Goal: Find contact information: Find contact information

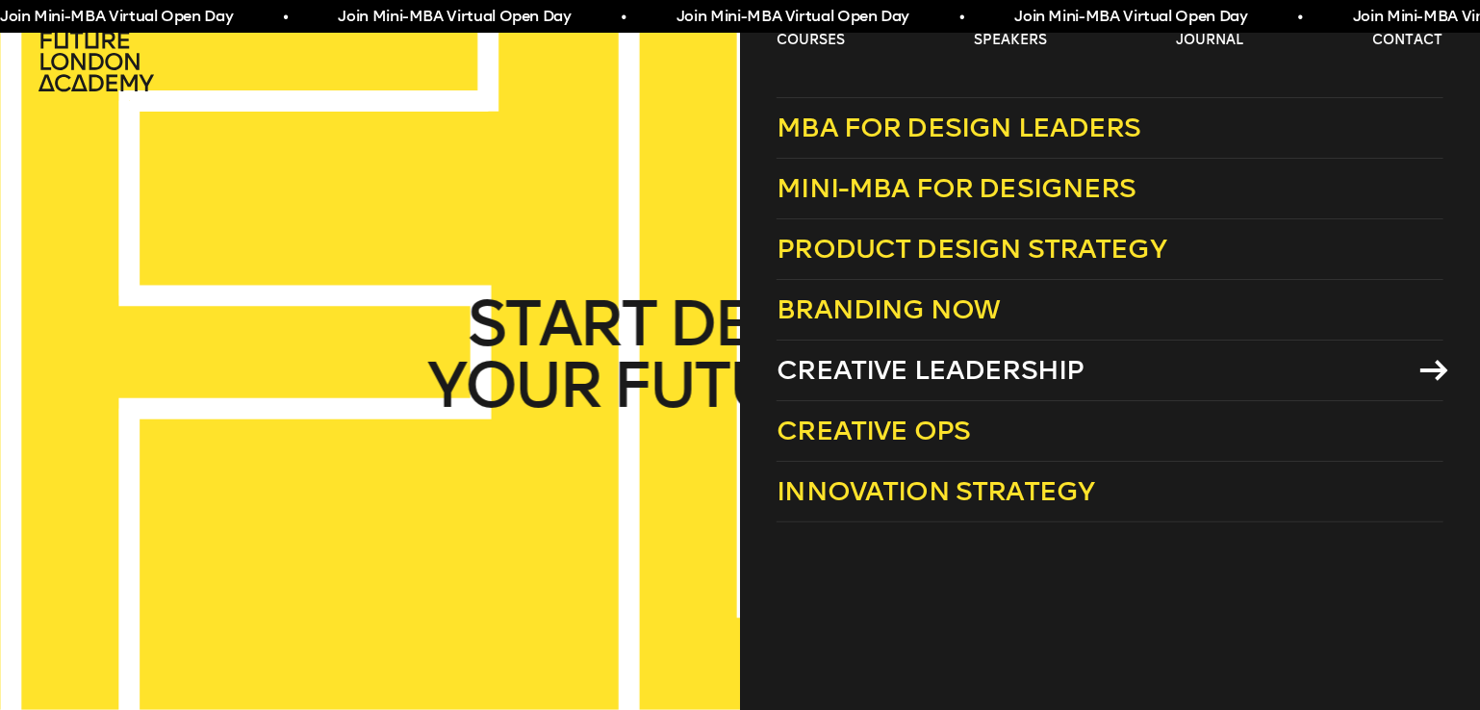
click at [869, 373] on span "Creative Leadership" at bounding box center [930, 370] width 307 height 32
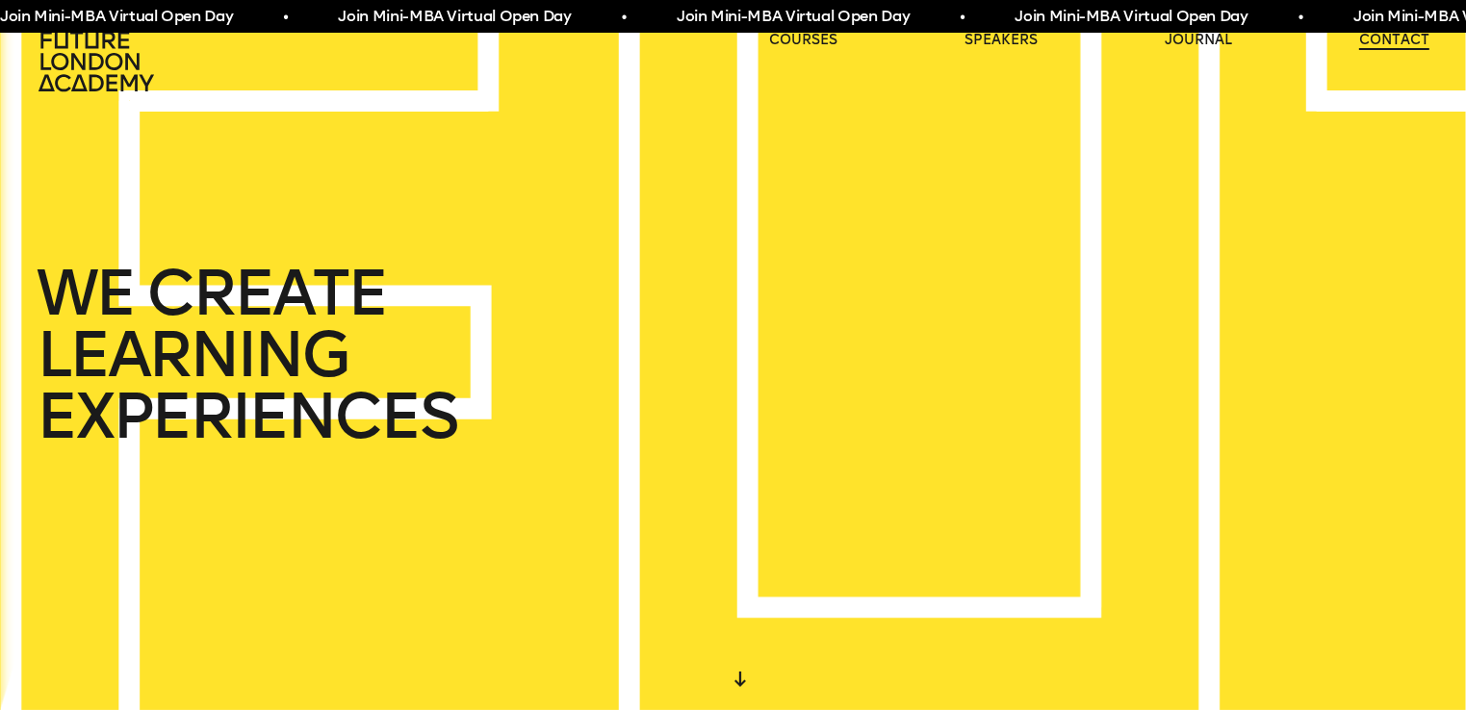
click at [1392, 40] on link "contact" at bounding box center [1394, 40] width 70 height 19
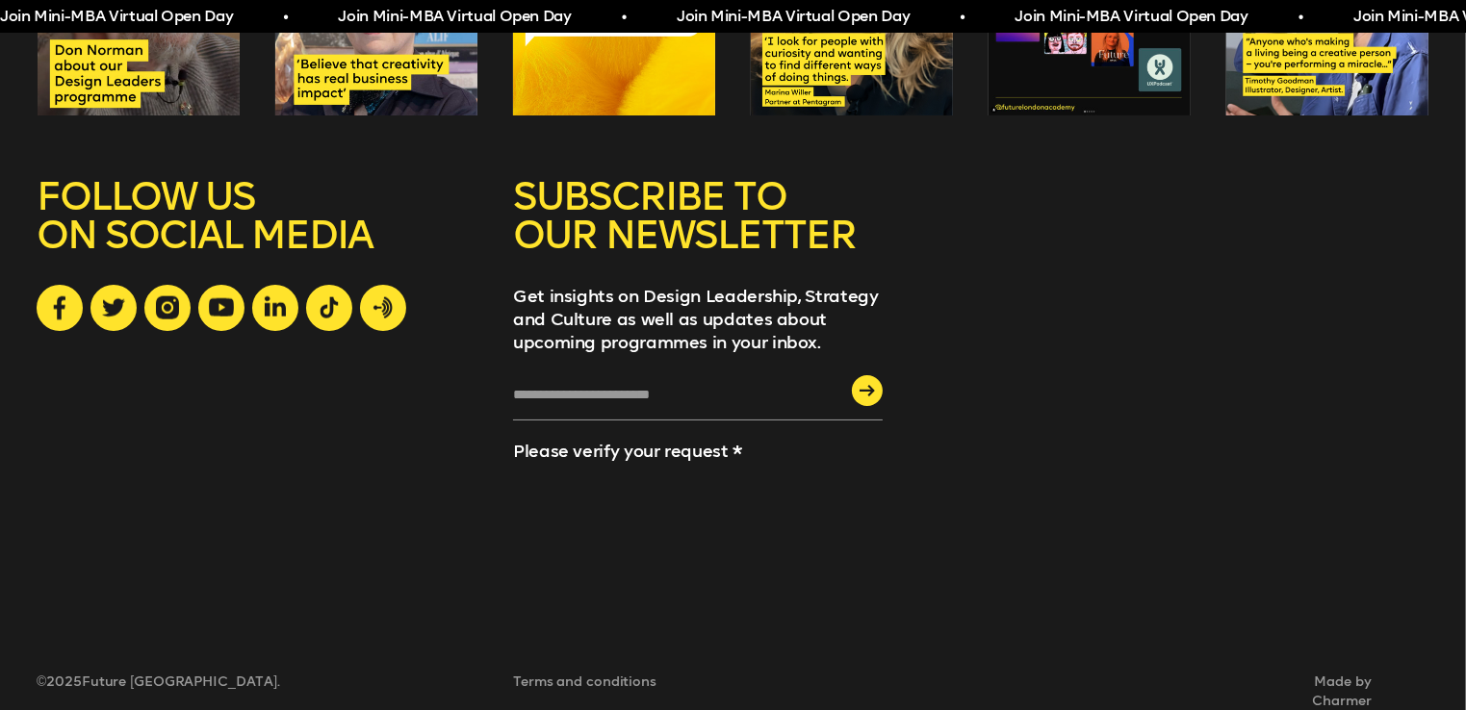
scroll to position [2390, 0]
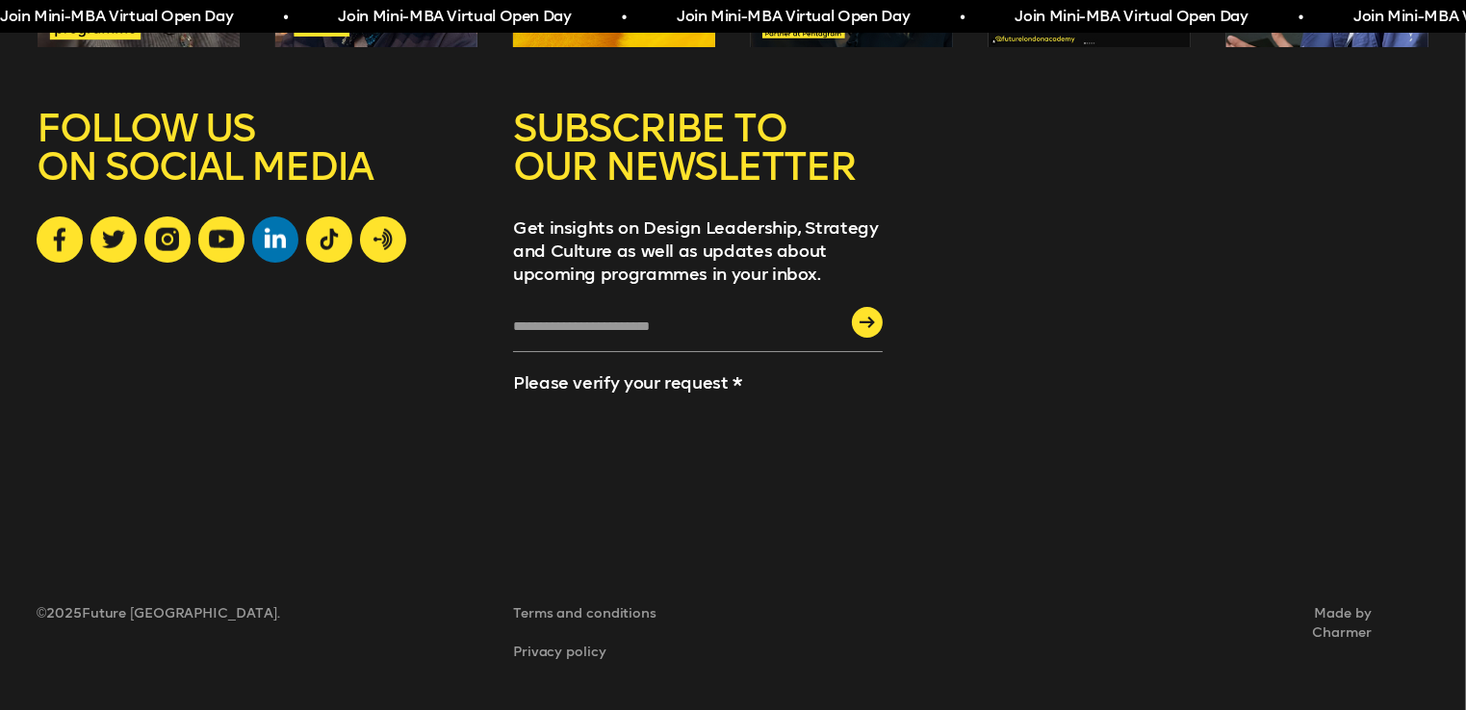
click at [277, 242] on icon at bounding box center [275, 237] width 21 height 21
click at [162, 238] on icon at bounding box center [167, 239] width 23 height 23
